Goal: Task Accomplishment & Management: Manage account settings

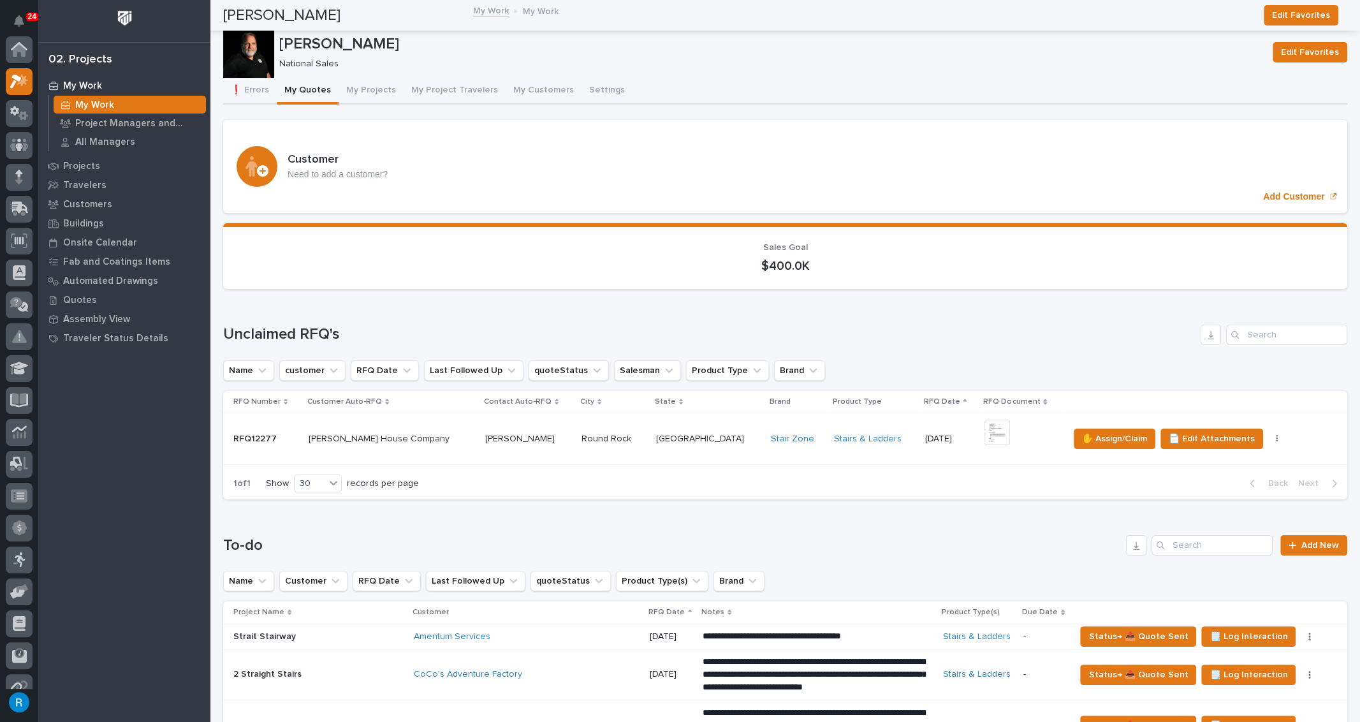
scroll to position [31, 0]
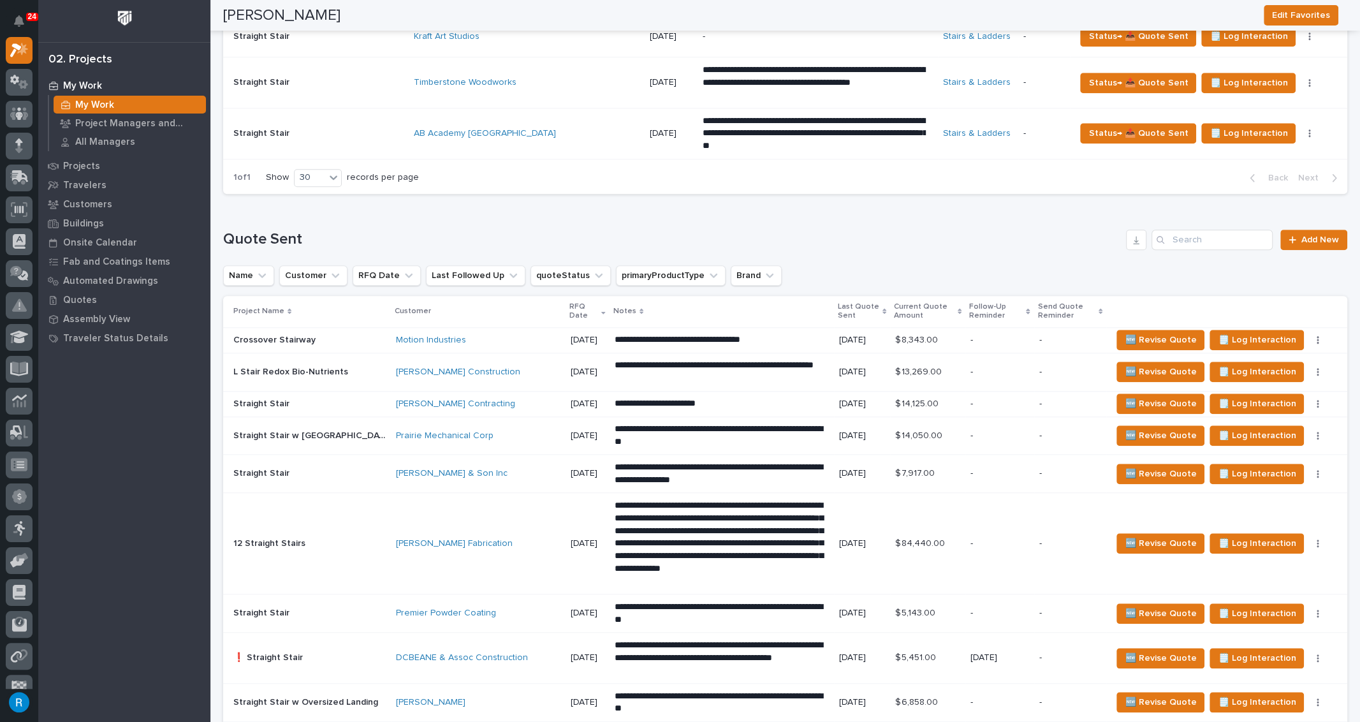
click at [469, 340] on div "Motion Industries" at bounding box center [478, 340] width 165 height 11
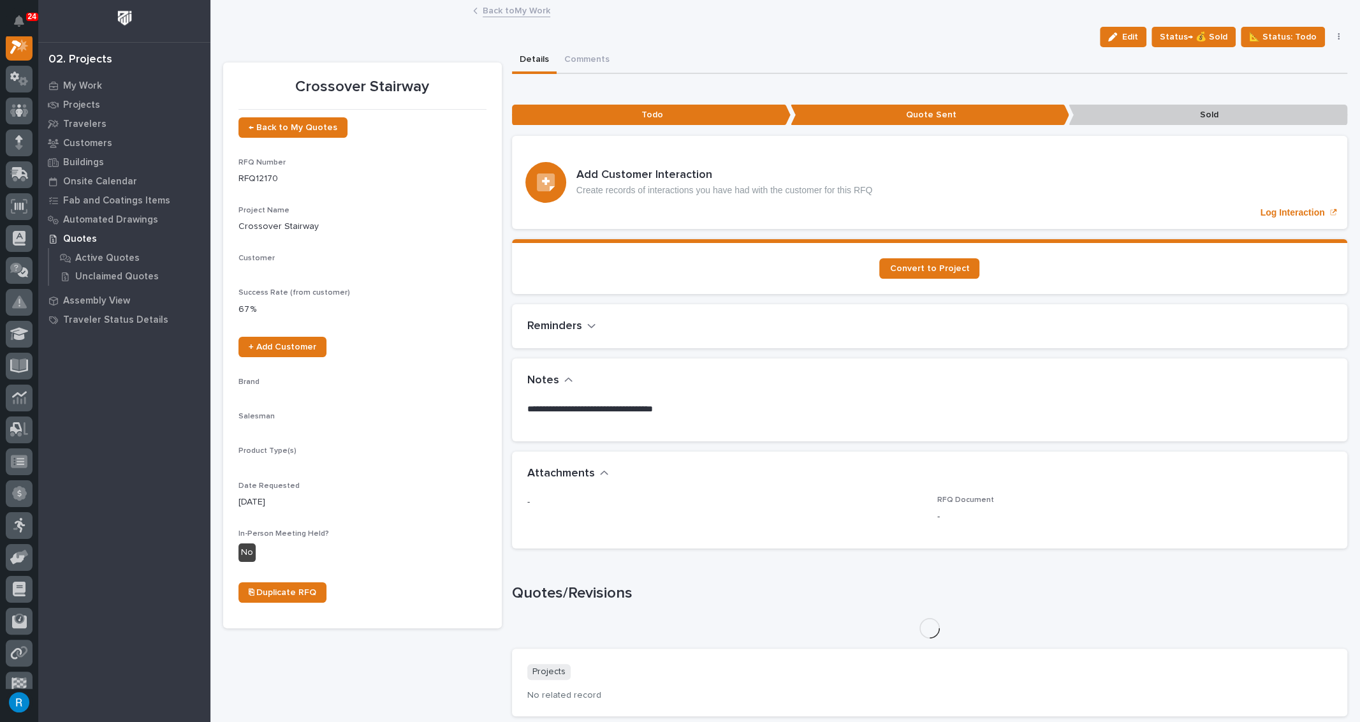
scroll to position [31, 0]
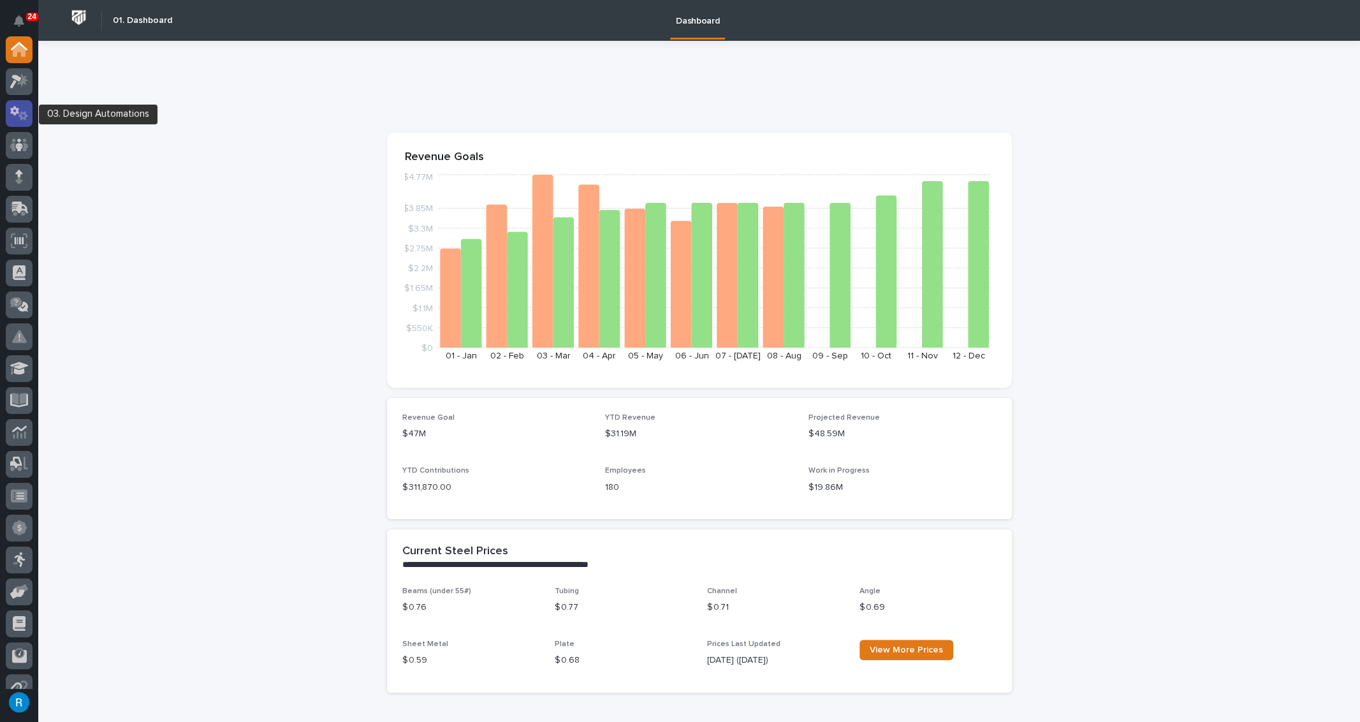
click at [18, 115] on icon at bounding box center [19, 113] width 18 height 15
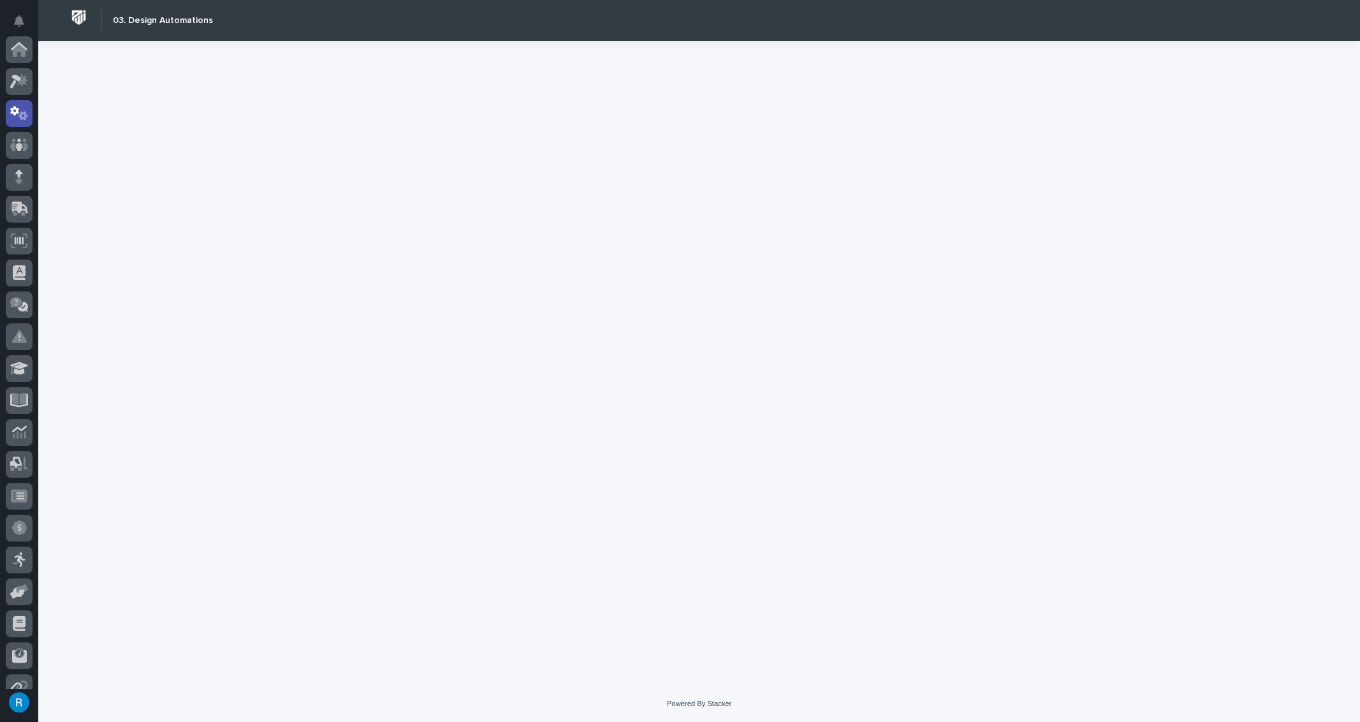
scroll to position [63, 0]
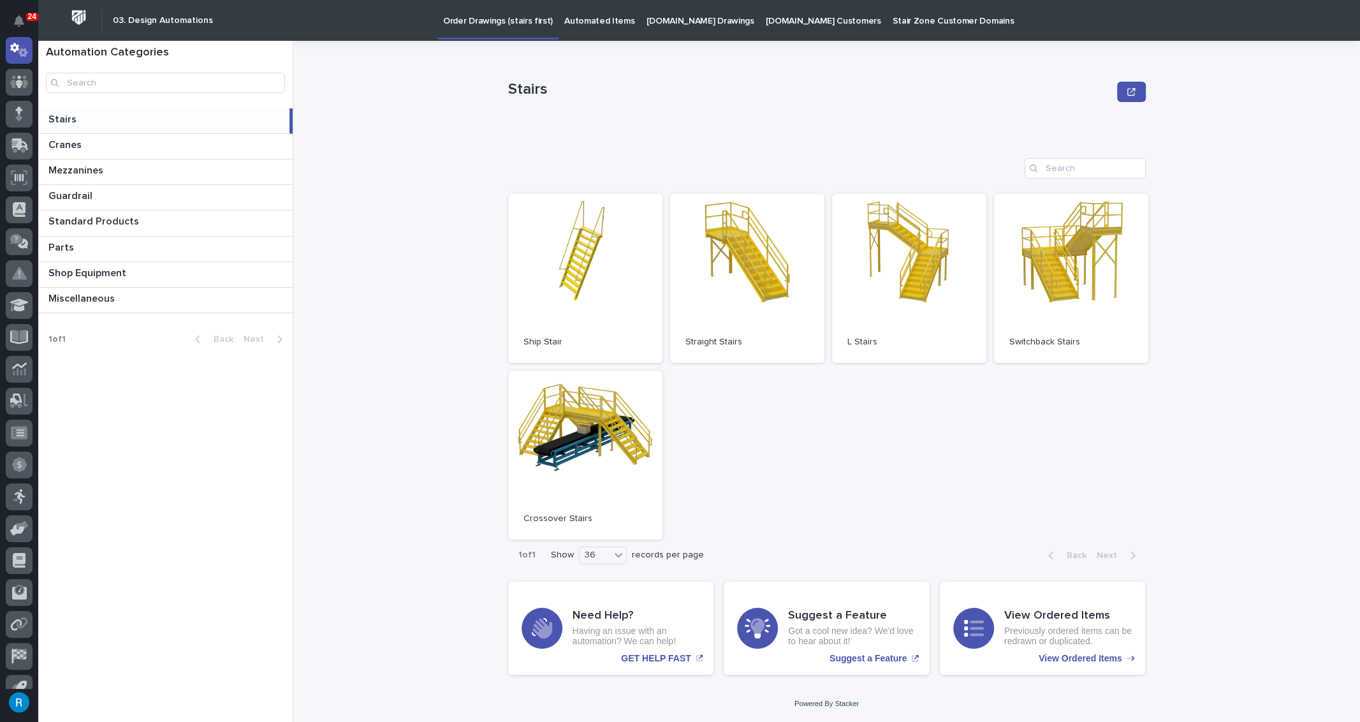
click at [588, 18] on p "Automated Items" at bounding box center [599, 13] width 70 height 27
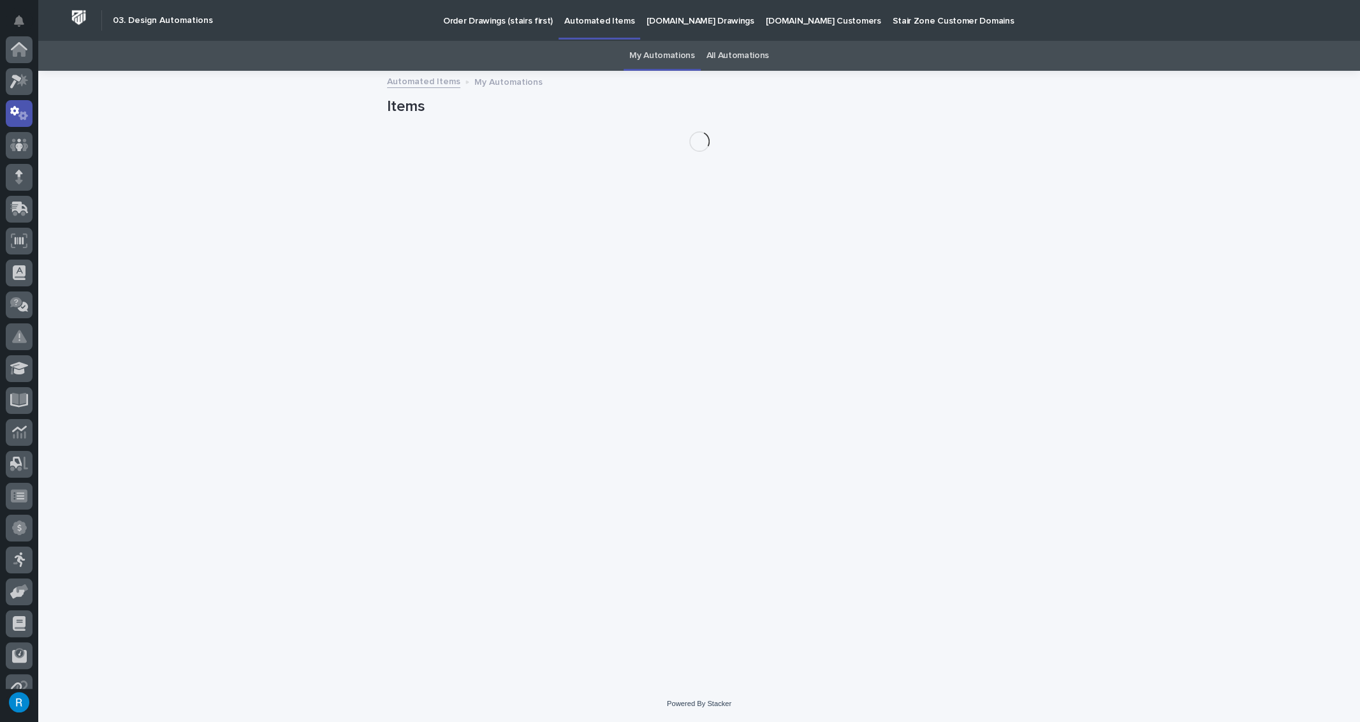
scroll to position [63, 0]
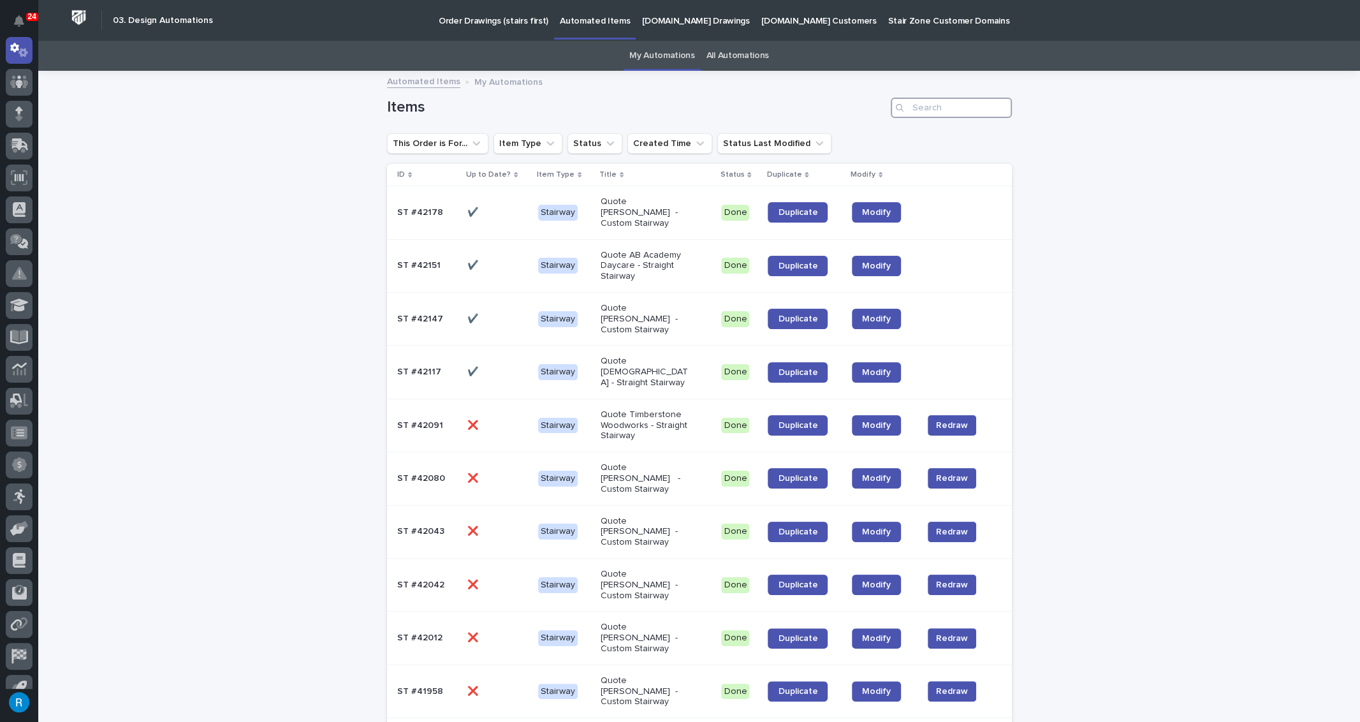
click at [926, 107] on input "Search" at bounding box center [951, 108] width 121 height 20
drag, startPoint x: 927, startPoint y: 109, endPoint x: 1019, endPoint y: 102, distance: 91.5
click at [929, 109] on input "Search" at bounding box center [951, 108] width 121 height 20
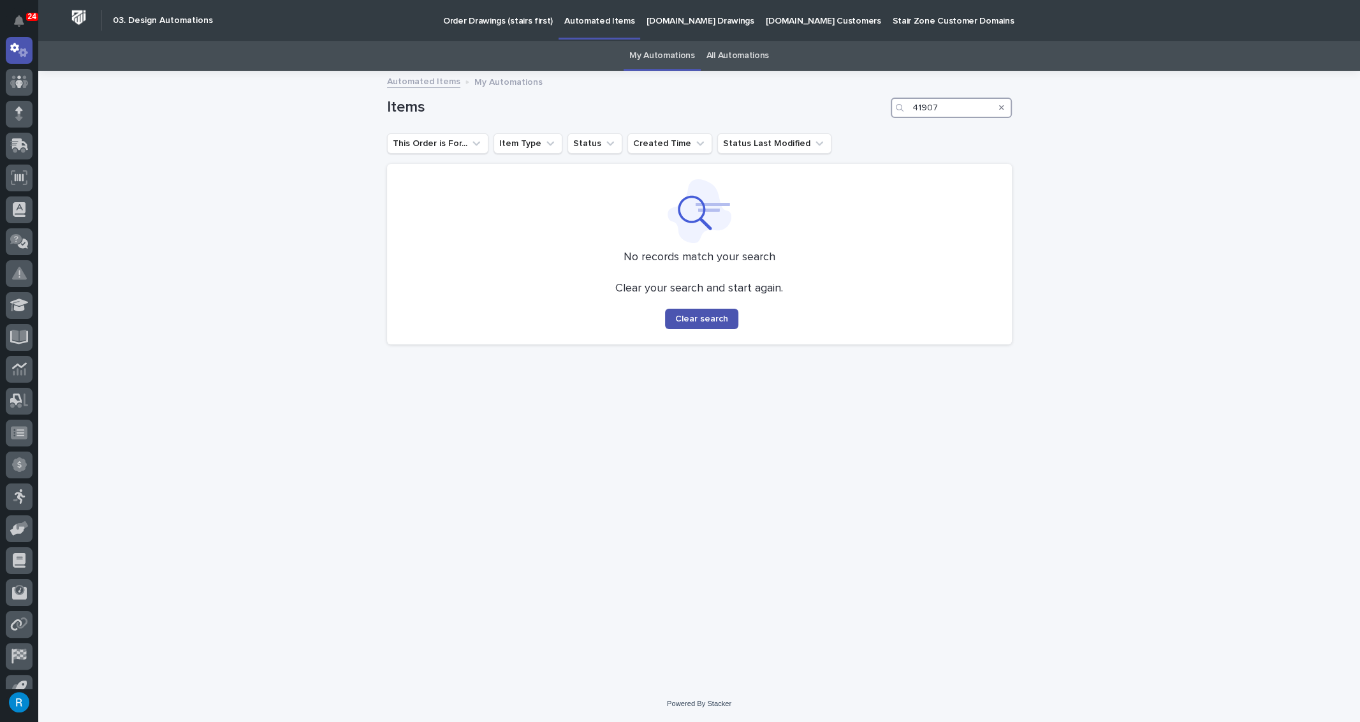
type input "41907"
click at [728, 55] on link "All Automations" at bounding box center [738, 56] width 63 height 30
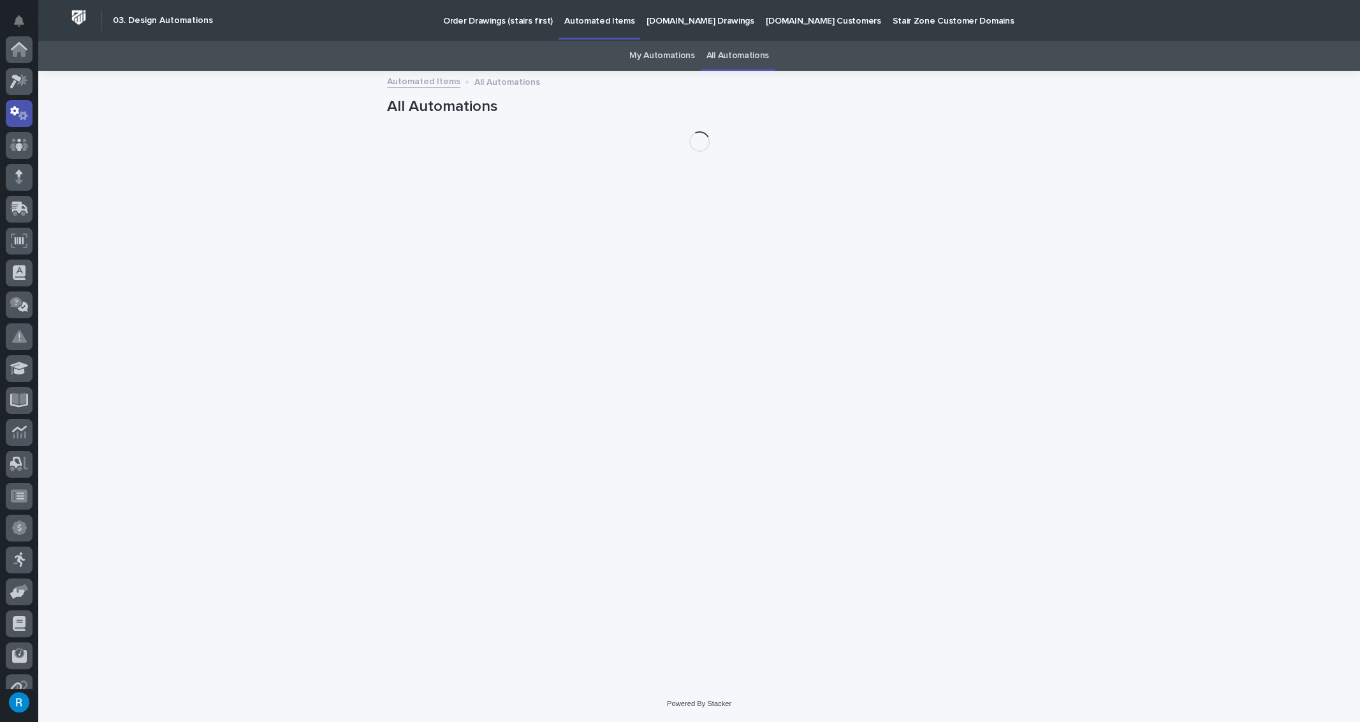
scroll to position [63, 0]
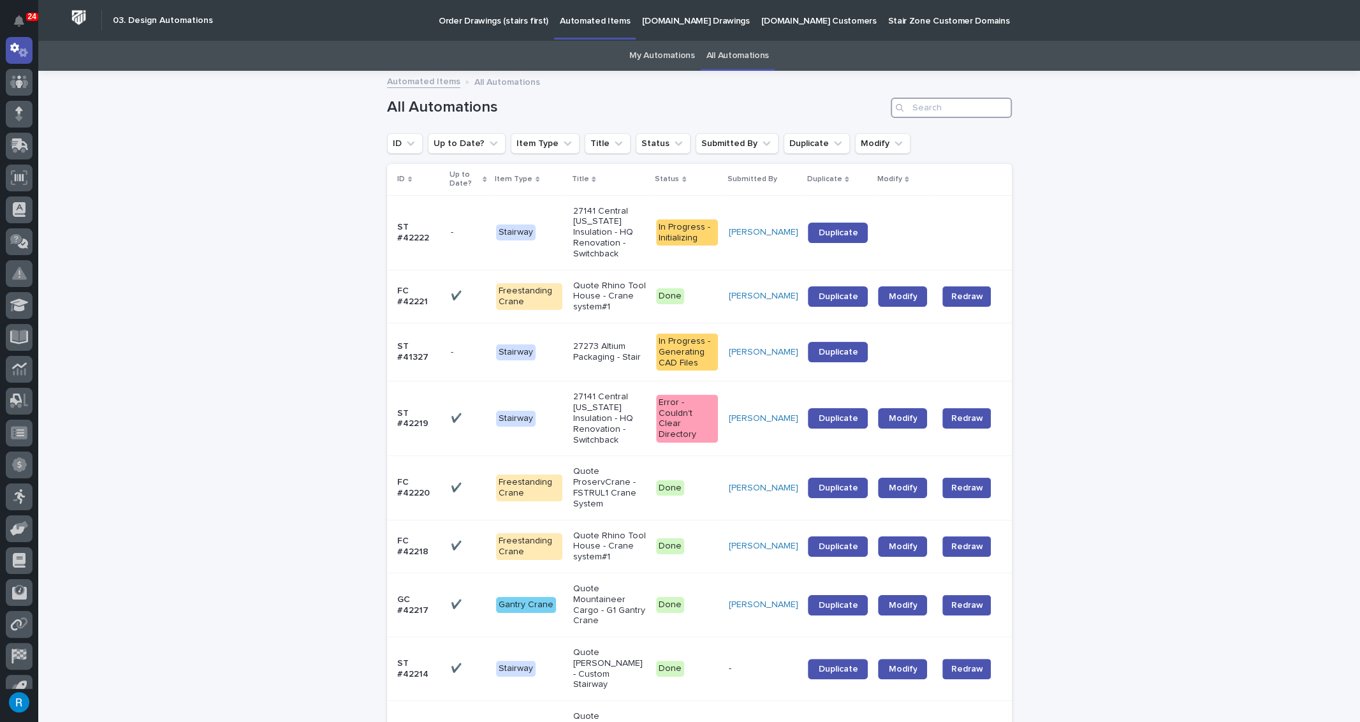
click at [915, 107] on input "Search" at bounding box center [951, 108] width 121 height 20
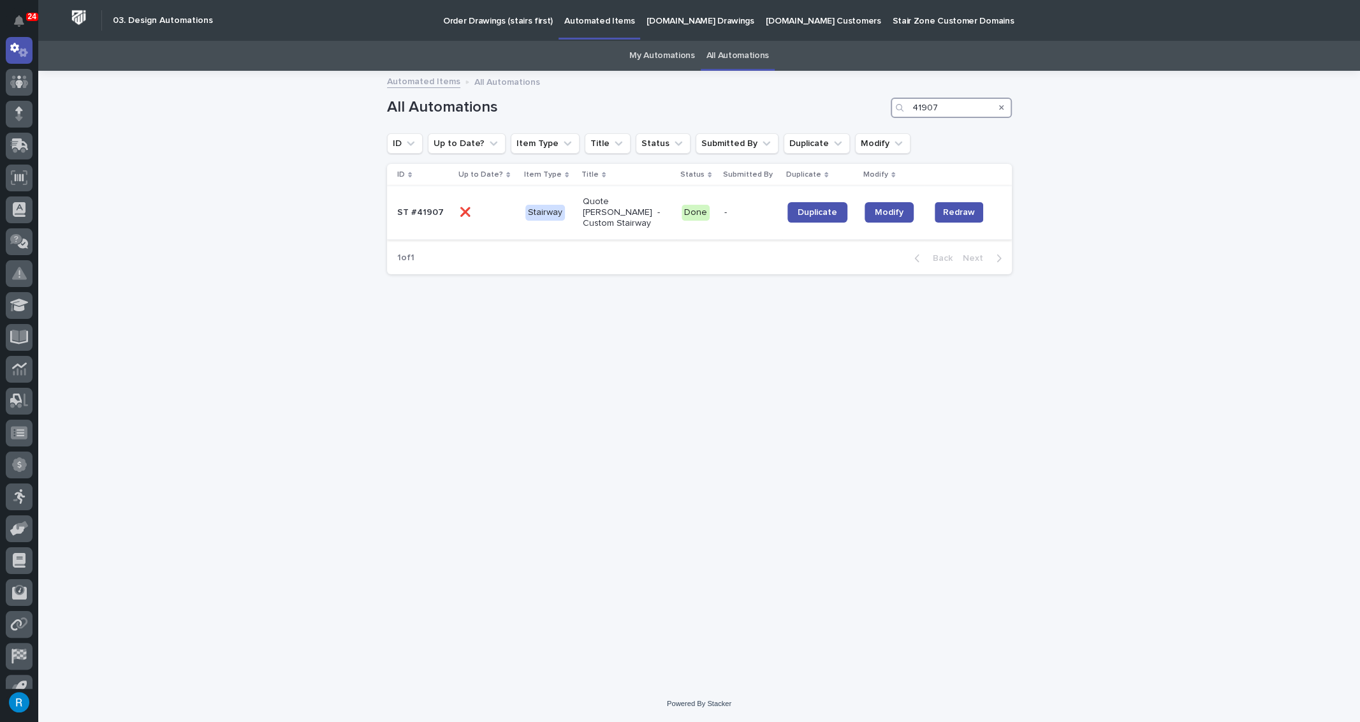
type input "41907"
click at [489, 209] on p at bounding box center [487, 212] width 55 height 11
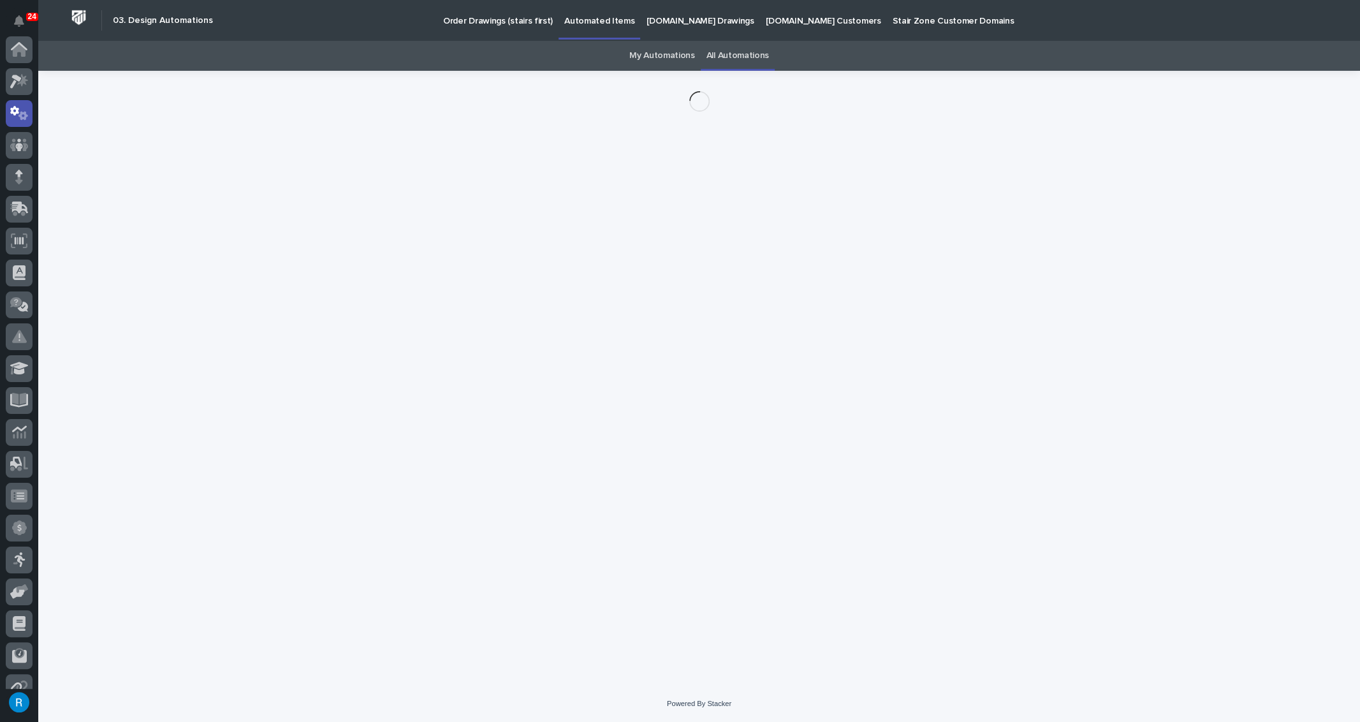
scroll to position [63, 0]
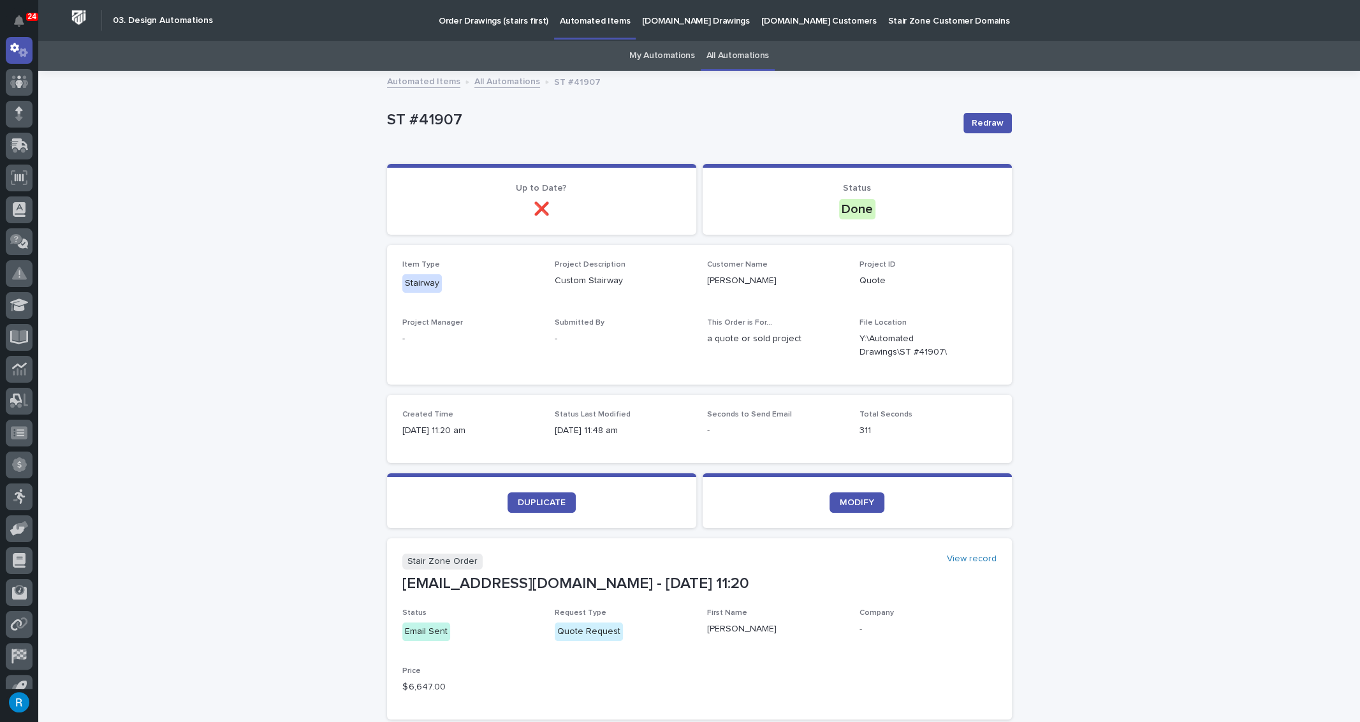
click at [683, 24] on p "StairZone.com Drawings" at bounding box center [696, 13] width 108 height 27
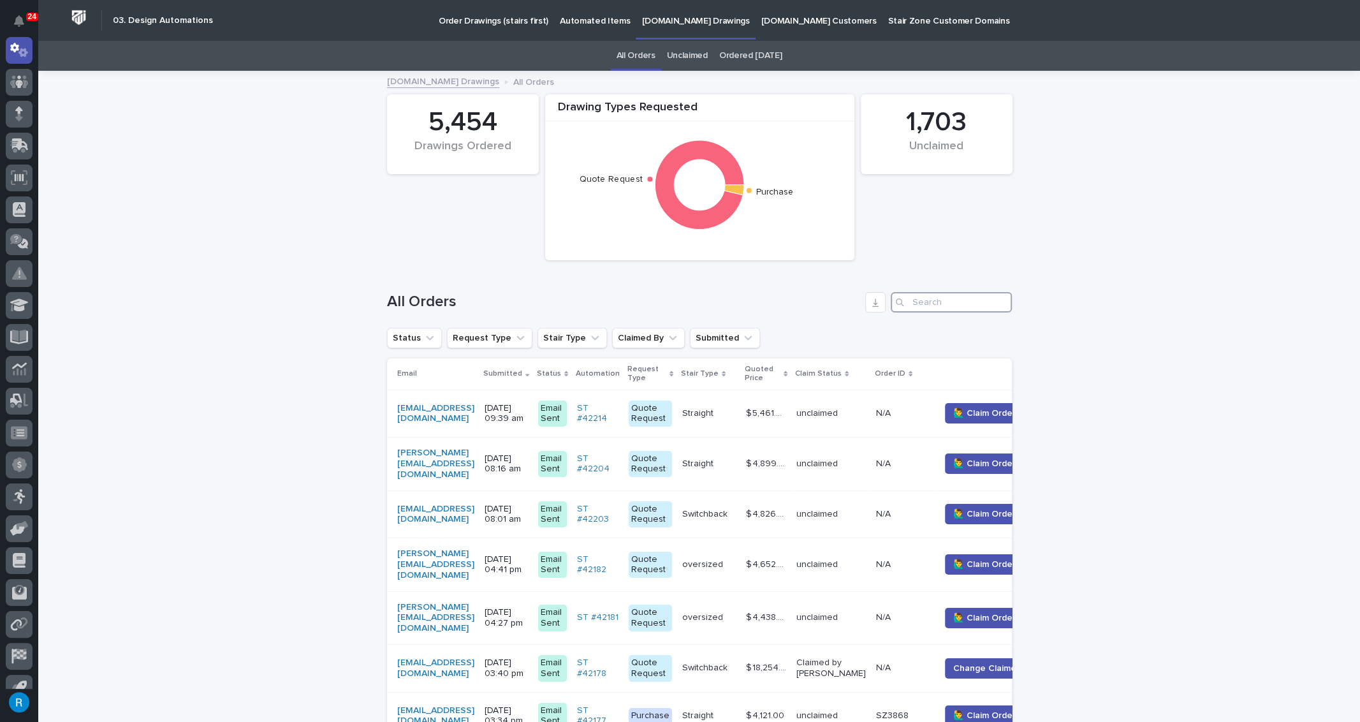
click at [919, 300] on input "Search" at bounding box center [951, 302] width 121 height 20
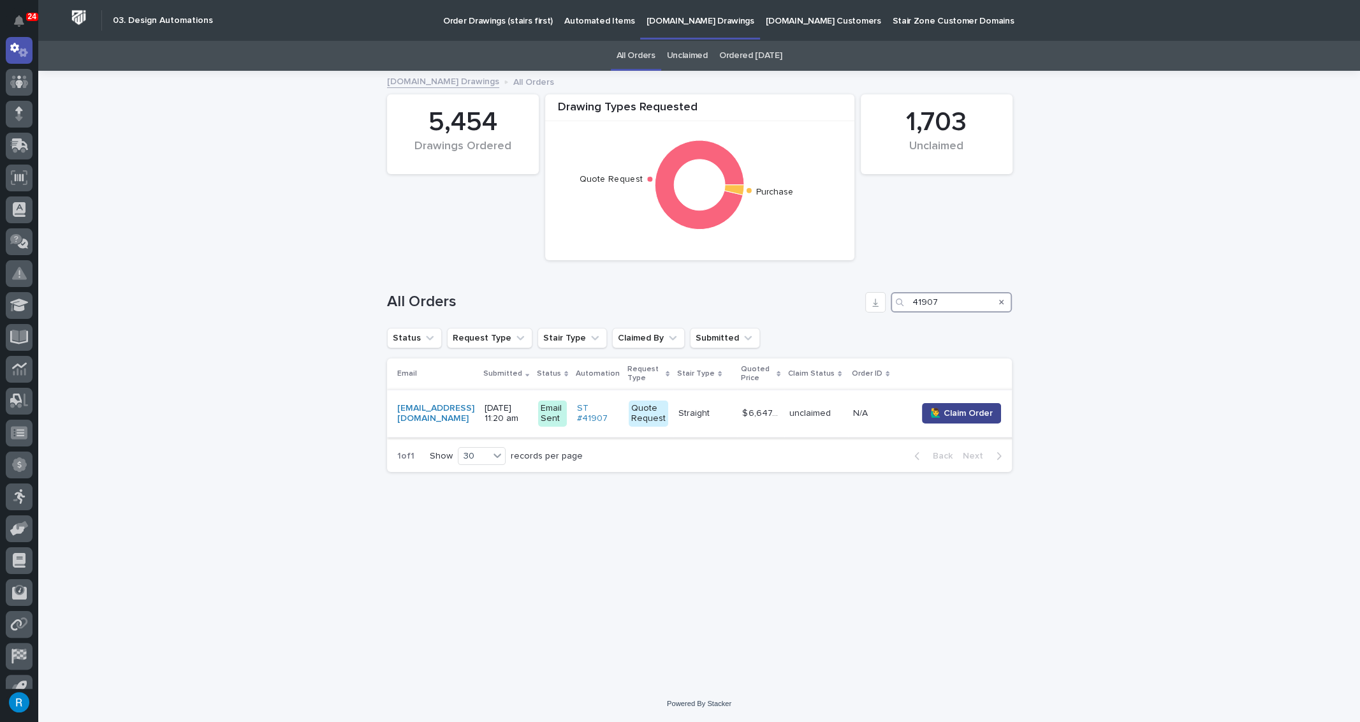
type input "41907"
click at [986, 415] on span "🙋‍♂️ Claim Order" at bounding box center [962, 413] width 63 height 13
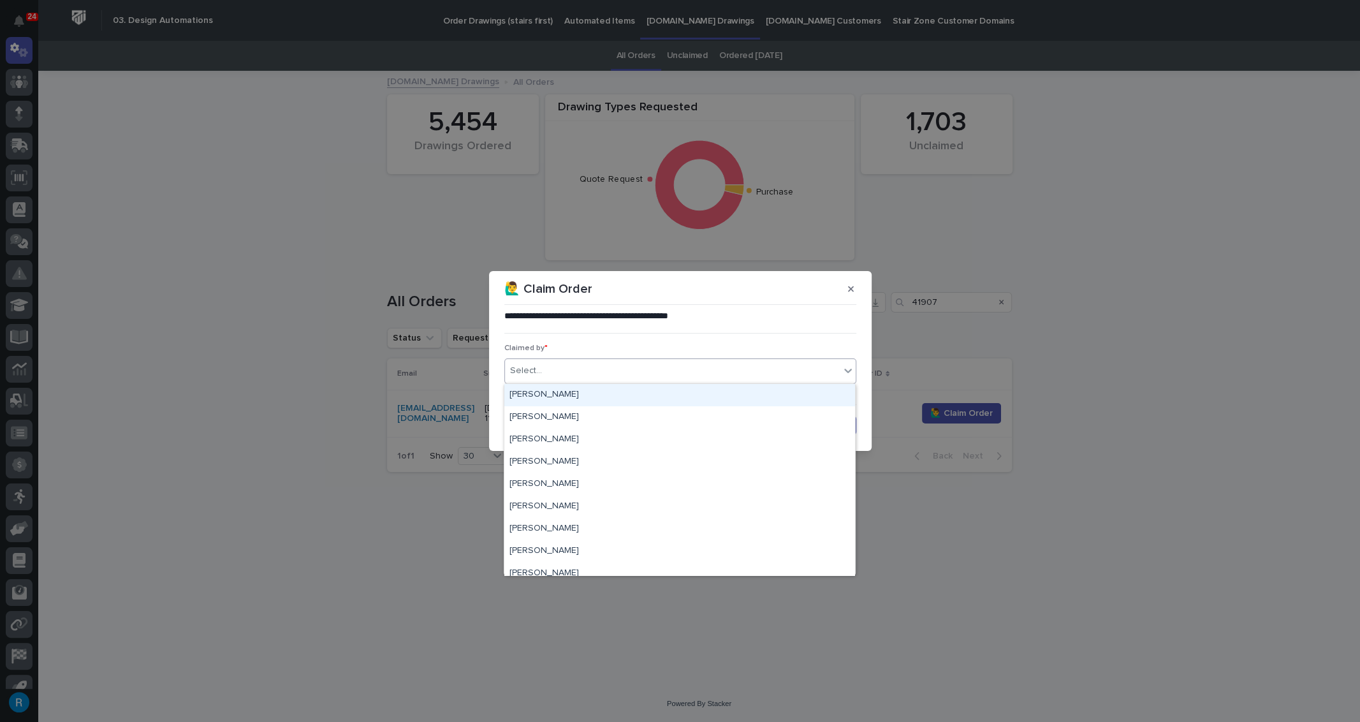
click at [545, 372] on div "Select..." at bounding box center [672, 370] width 335 height 21
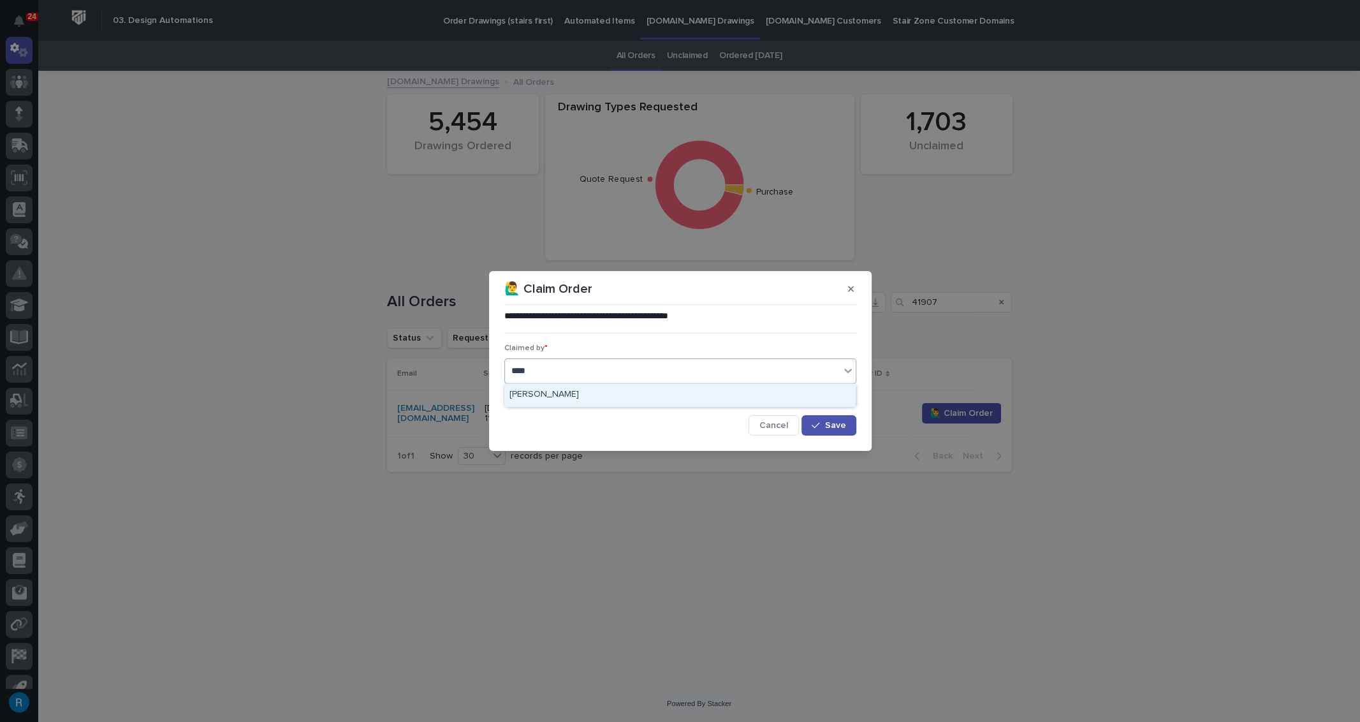
type input "*****"
click at [544, 395] on div "[PERSON_NAME]" at bounding box center [680, 395] width 351 height 22
click at [838, 425] on span "Save" at bounding box center [835, 425] width 21 height 9
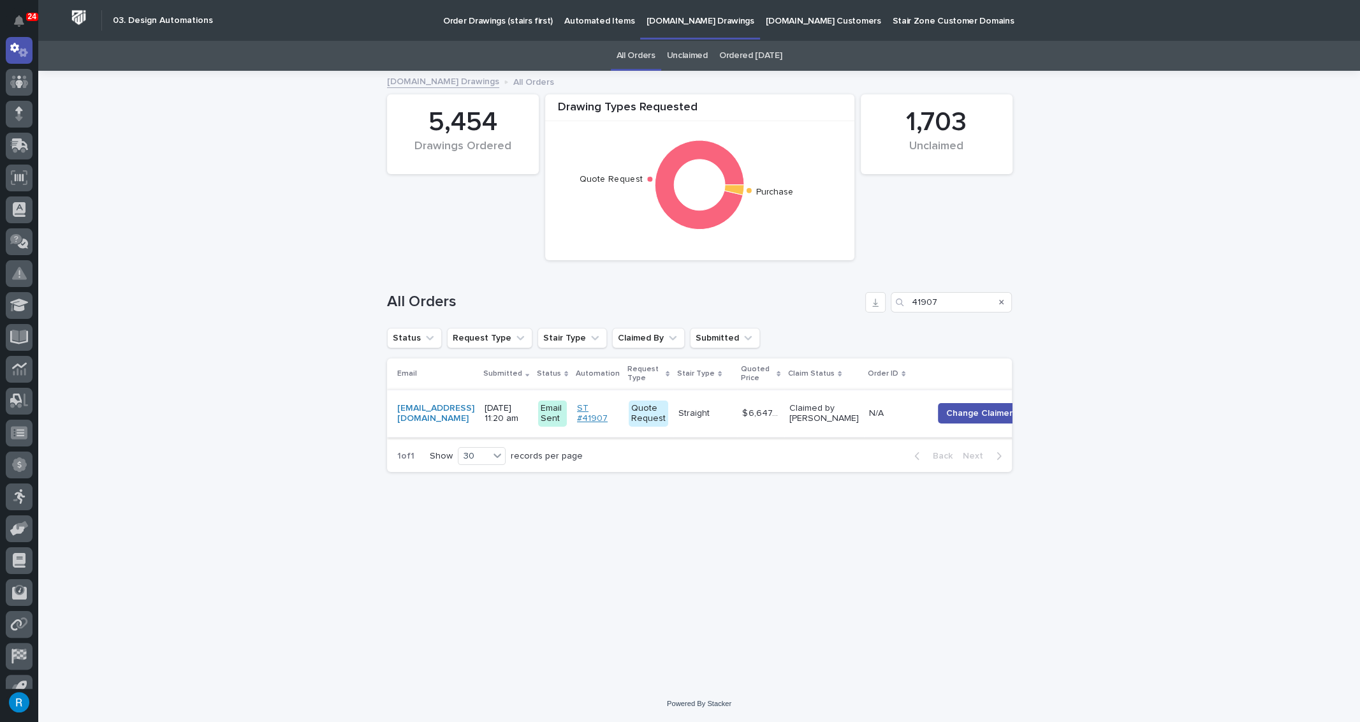
click at [619, 406] on link "ST #41907" at bounding box center [597, 414] width 41 height 22
click at [923, 422] on div "N/A N/A" at bounding box center [896, 413] width 54 height 21
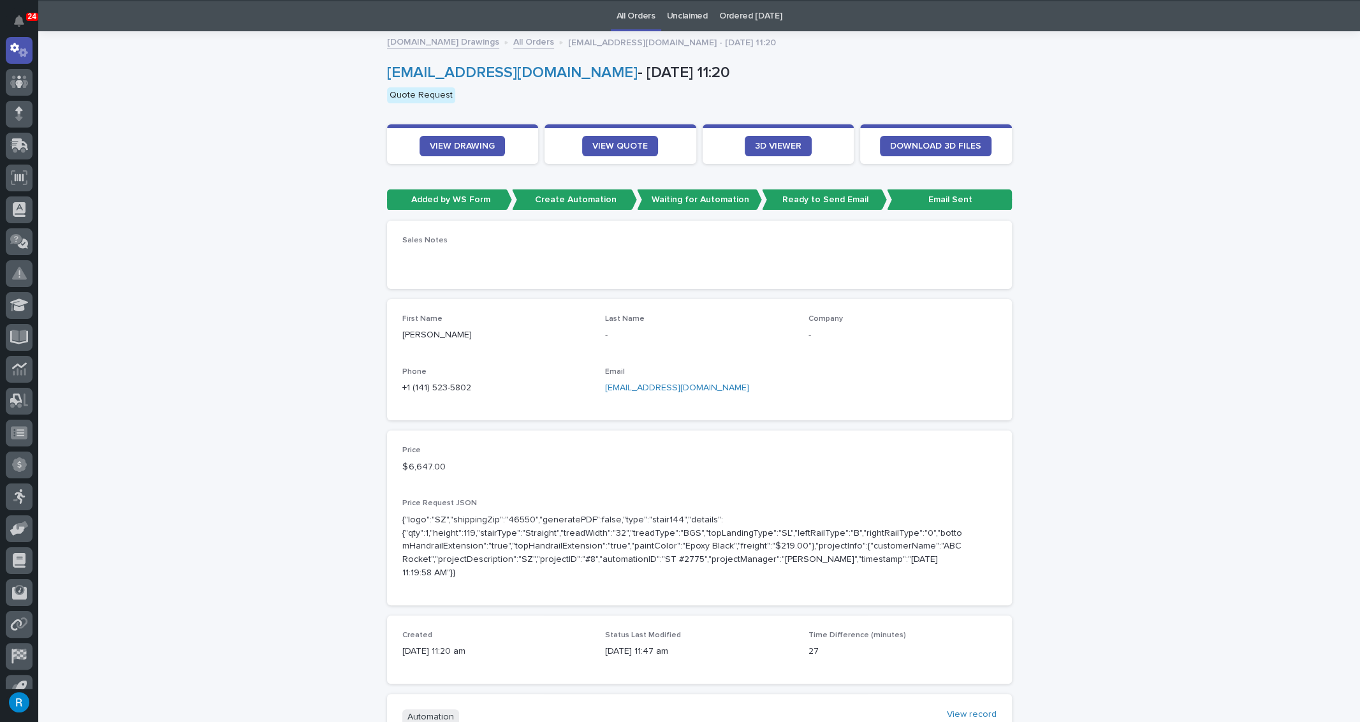
scroll to position [40, 0]
click at [458, 139] on link "VIEW DRAWING" at bounding box center [462, 145] width 85 height 20
click at [616, 143] on span "VIEW QUOTE" at bounding box center [620, 145] width 55 height 9
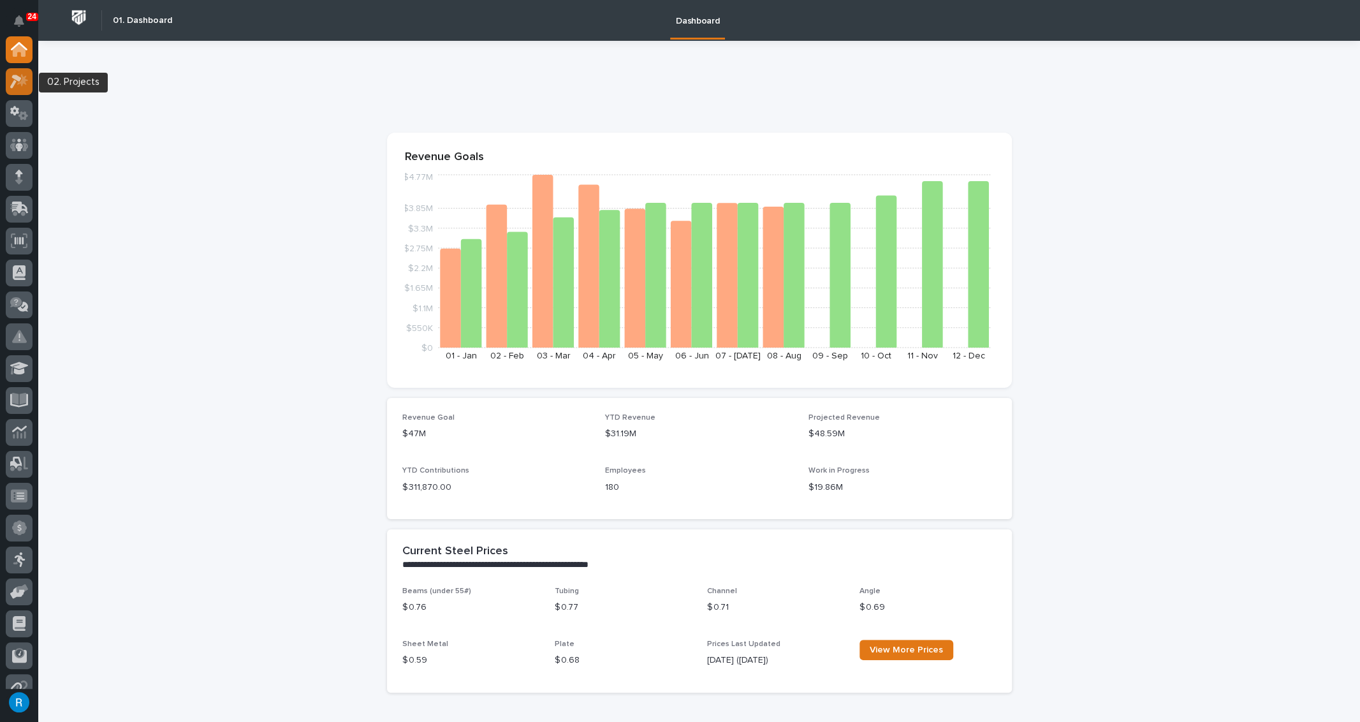
click at [20, 80] on icon at bounding box center [19, 81] width 18 height 15
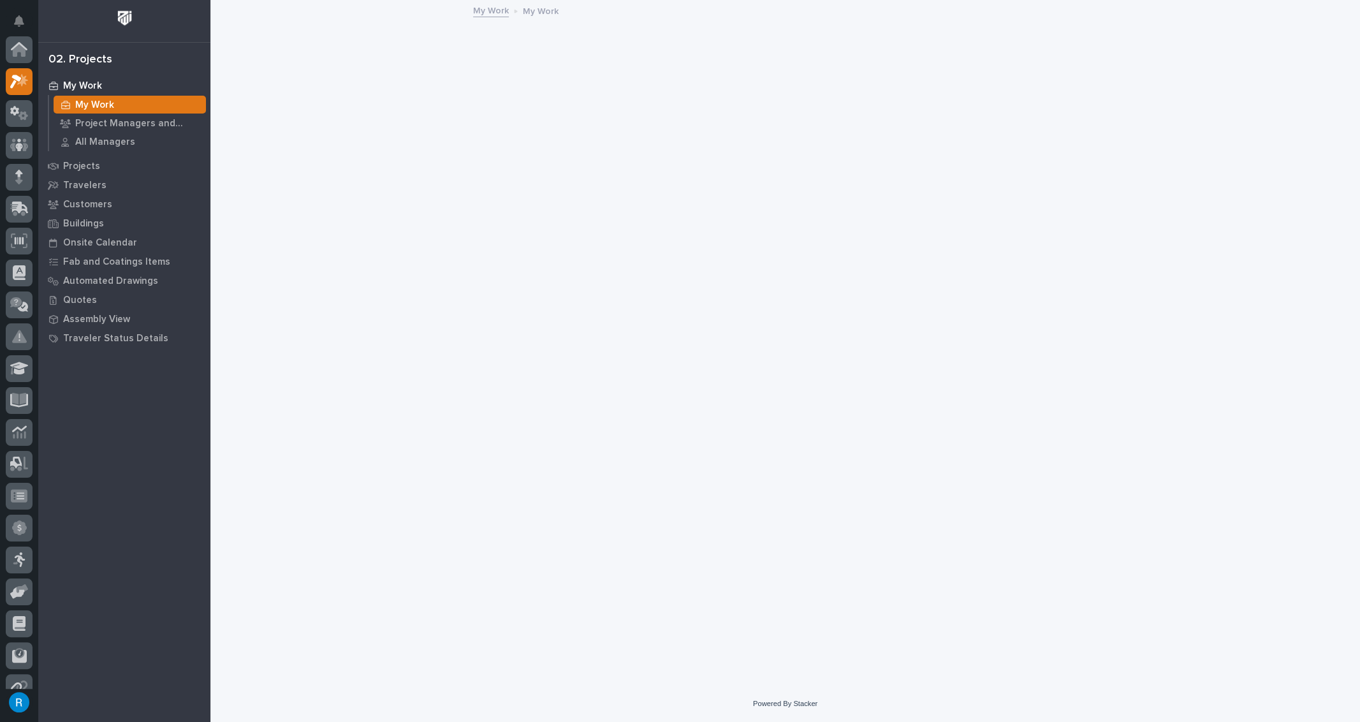
scroll to position [31, 0]
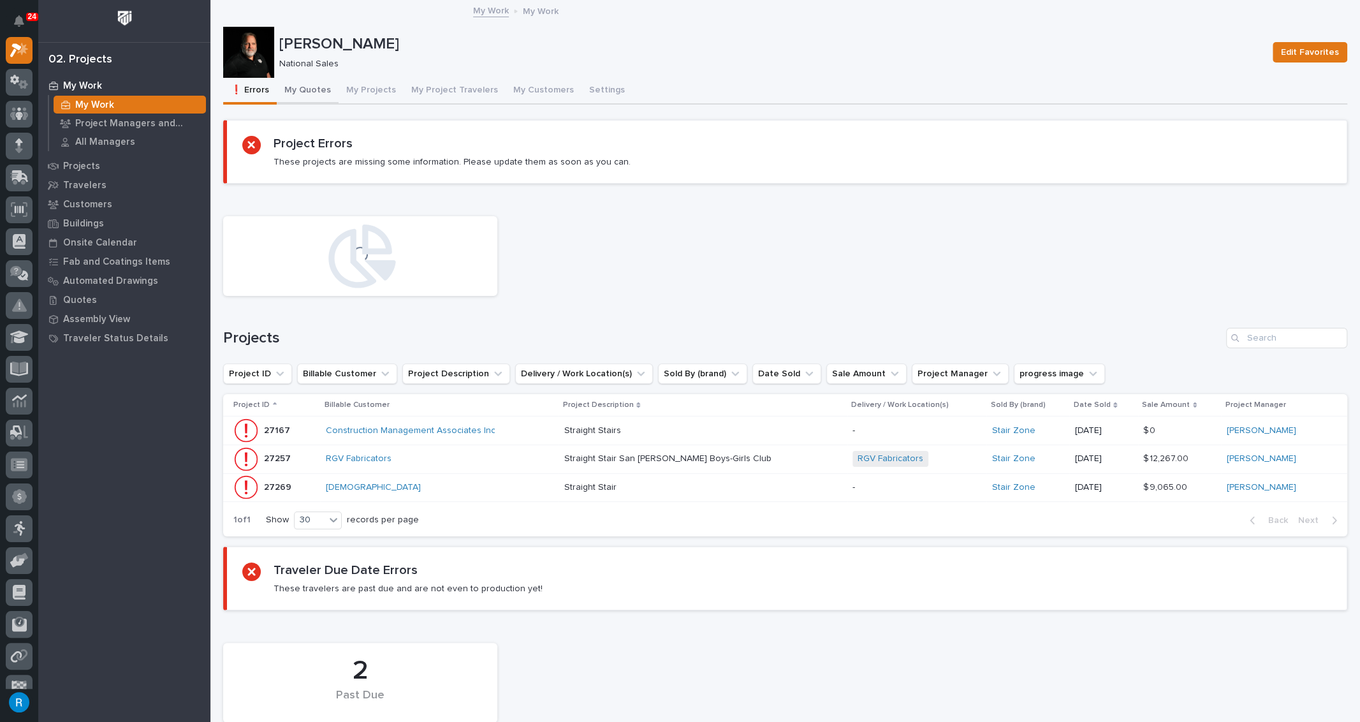
click at [313, 91] on button "My Quotes" at bounding box center [308, 91] width 62 height 27
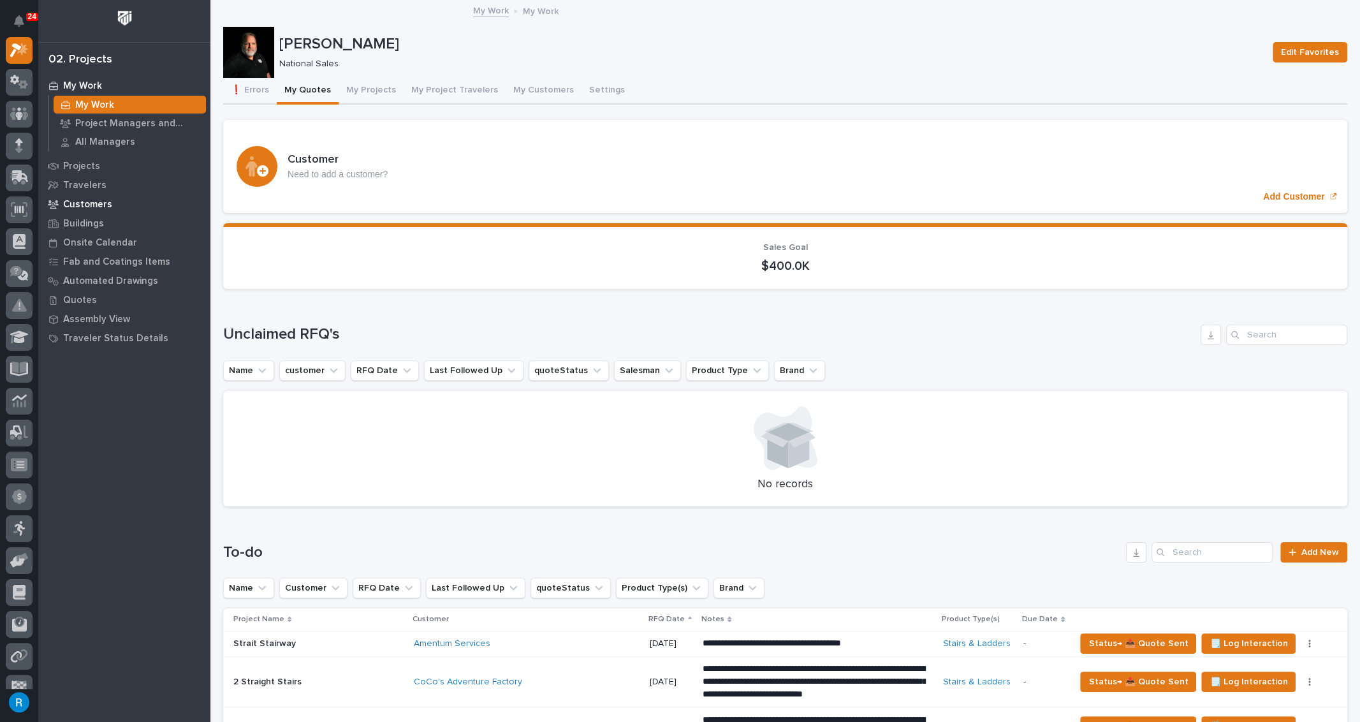
click at [87, 203] on p "Customers" at bounding box center [87, 204] width 49 height 11
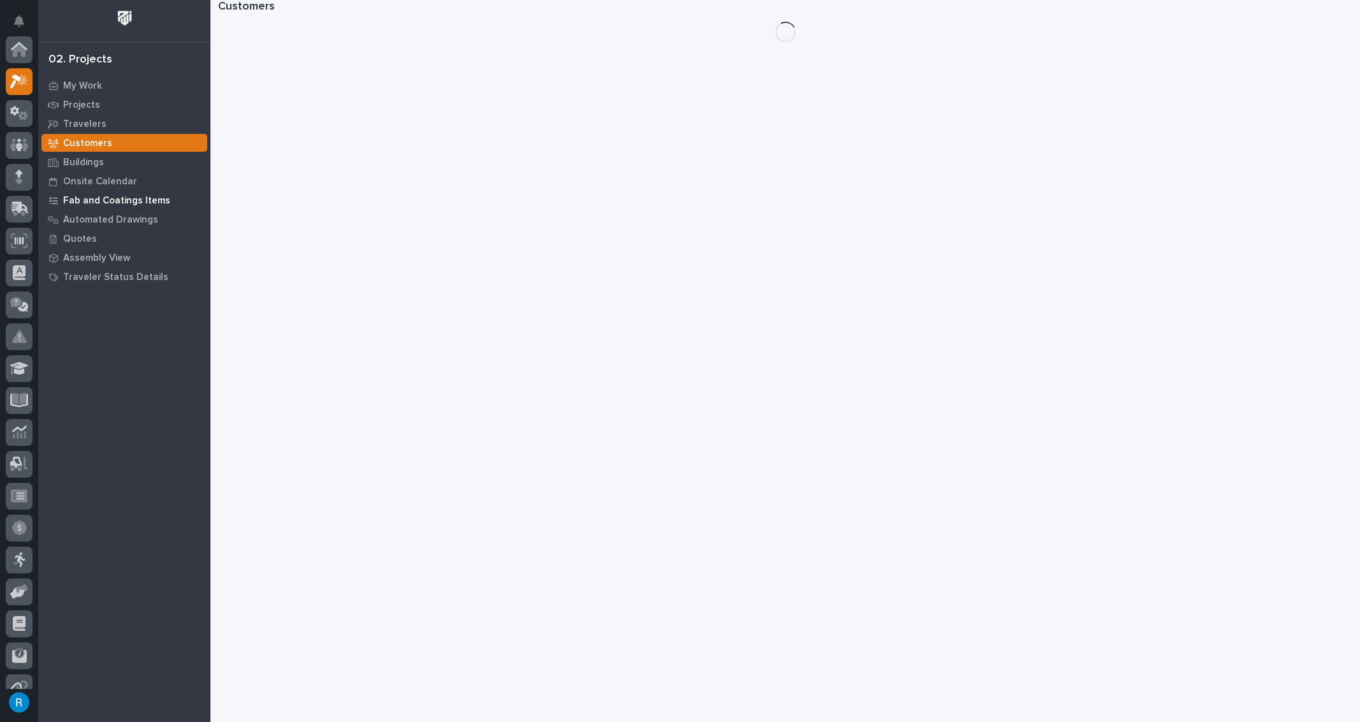
scroll to position [31, 0]
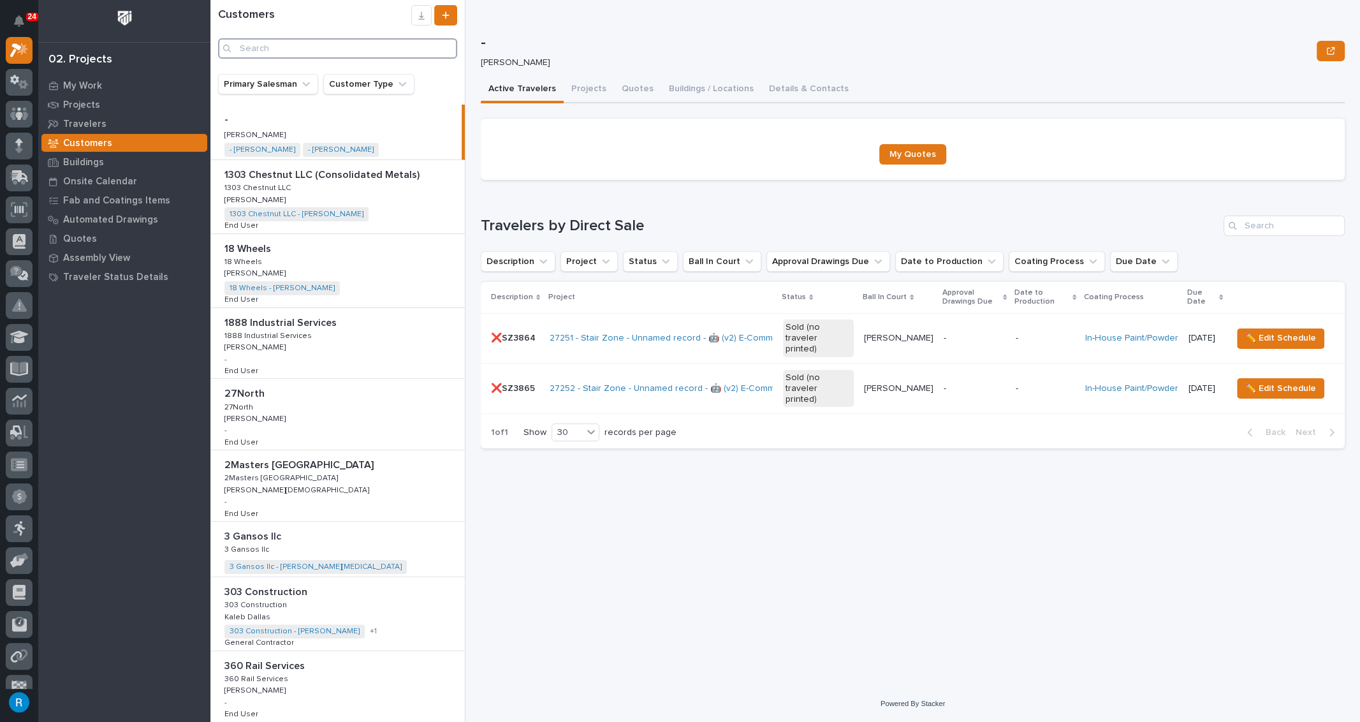
click at [258, 50] on input "Search" at bounding box center [337, 48] width 239 height 20
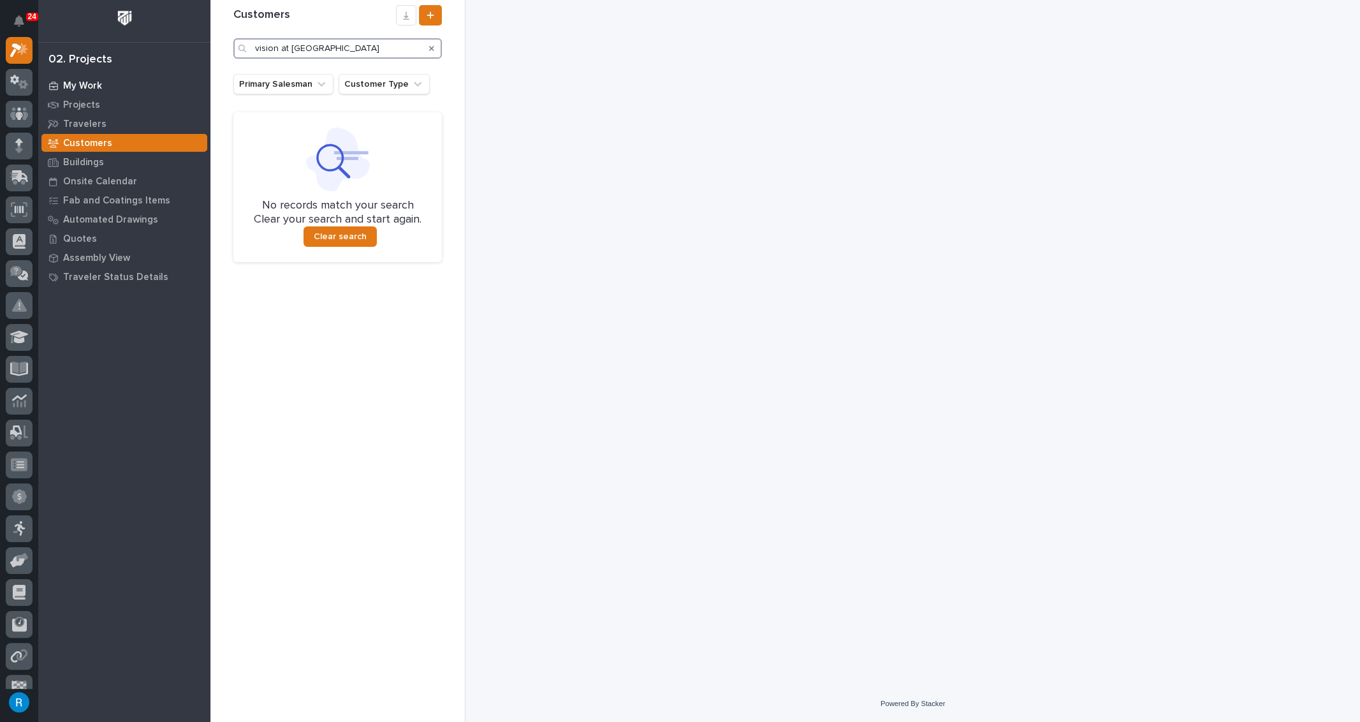
type input "vision at knoxville"
click at [79, 87] on p "My Work" at bounding box center [82, 85] width 39 height 11
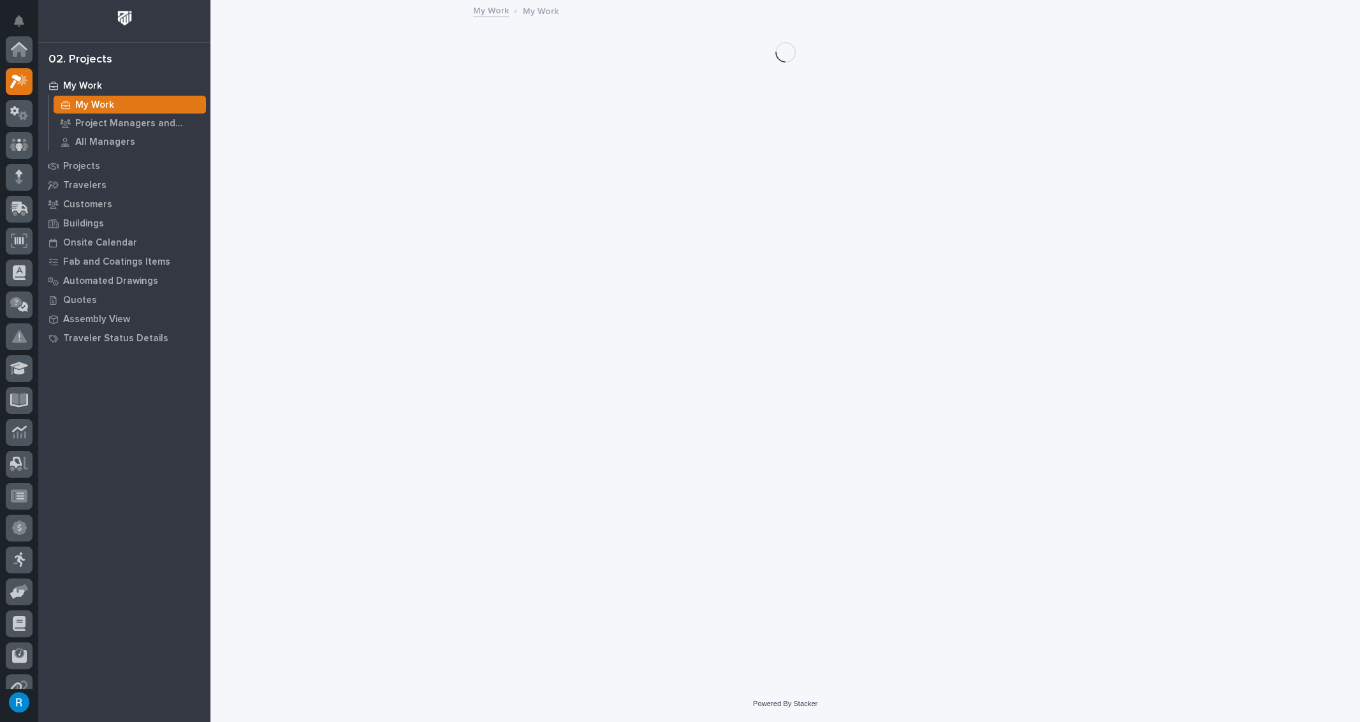
scroll to position [31, 0]
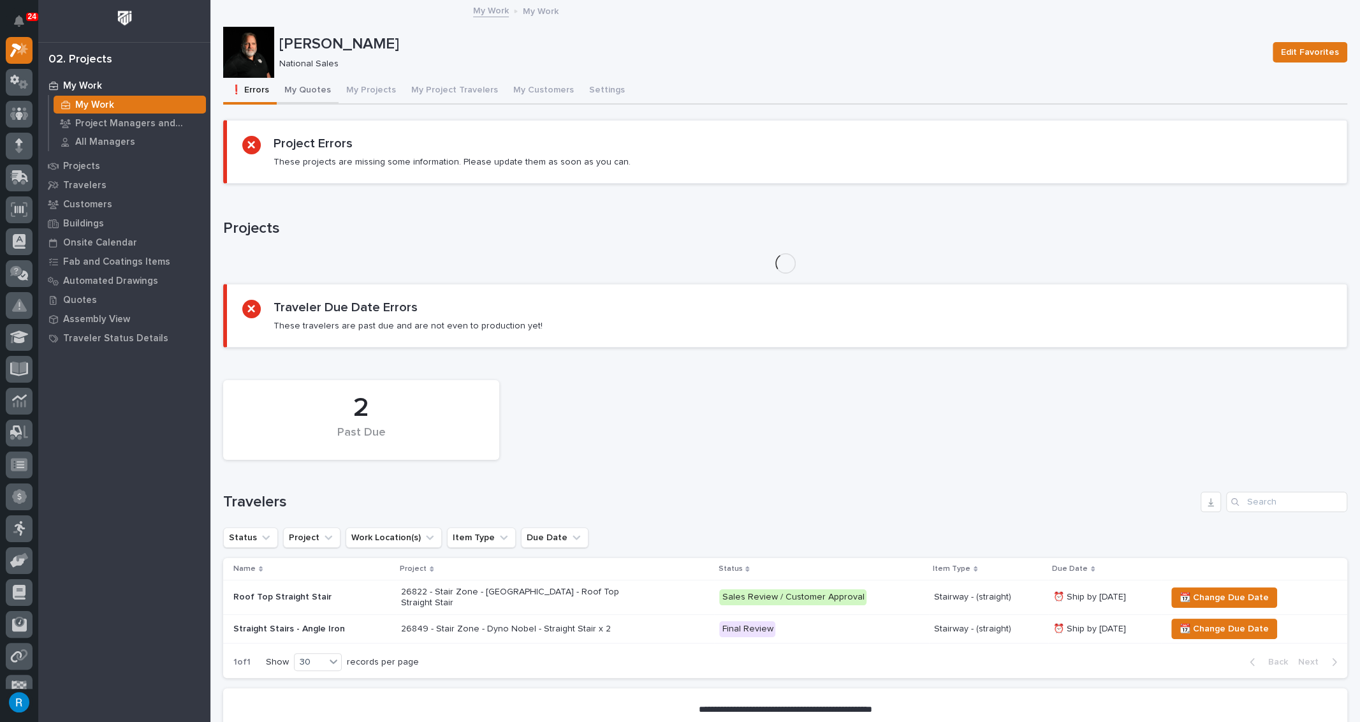
click at [301, 89] on button "My Quotes" at bounding box center [308, 91] width 62 height 27
